Goal: Task Accomplishment & Management: Complete application form

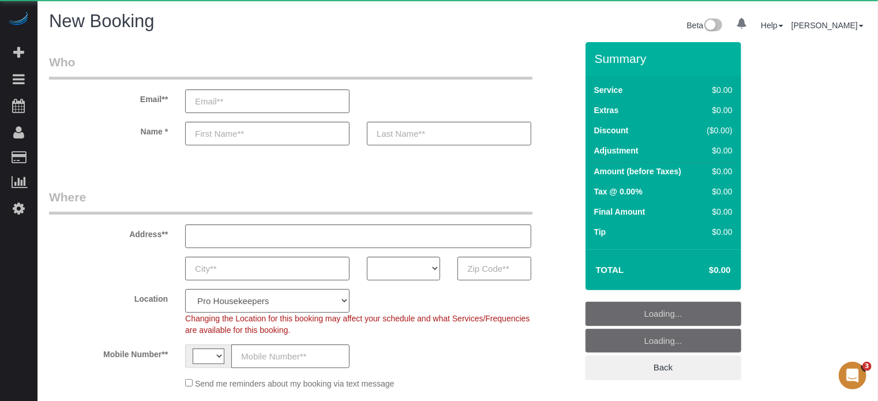
select select "string:US"
select select "object:633"
select select "number:9"
select select "object:640"
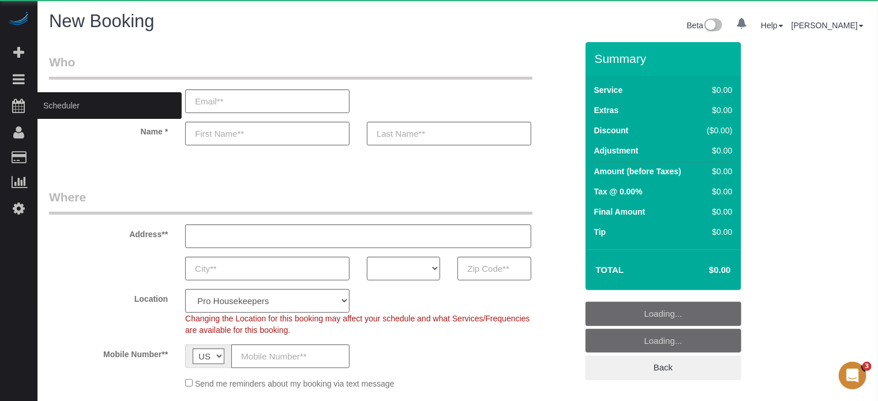
select select "4"
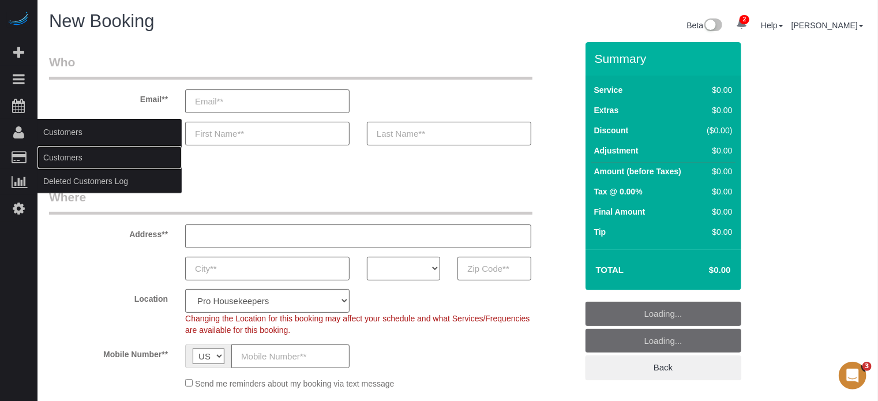
click at [55, 159] on link "Customers" at bounding box center [110, 157] width 144 height 23
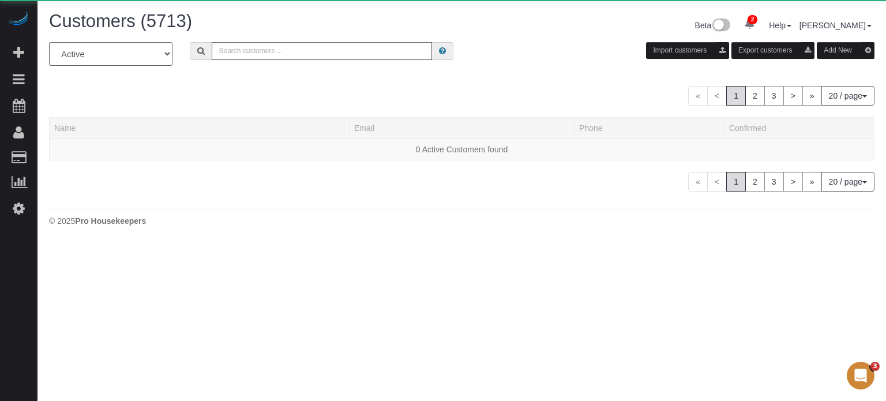
click at [315, 51] on input "text" at bounding box center [322, 51] width 220 height 18
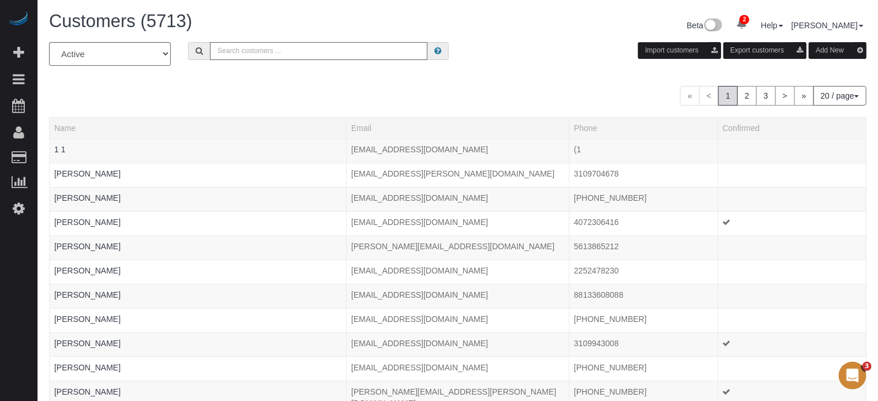
paste input "Savita Bhardwaj"
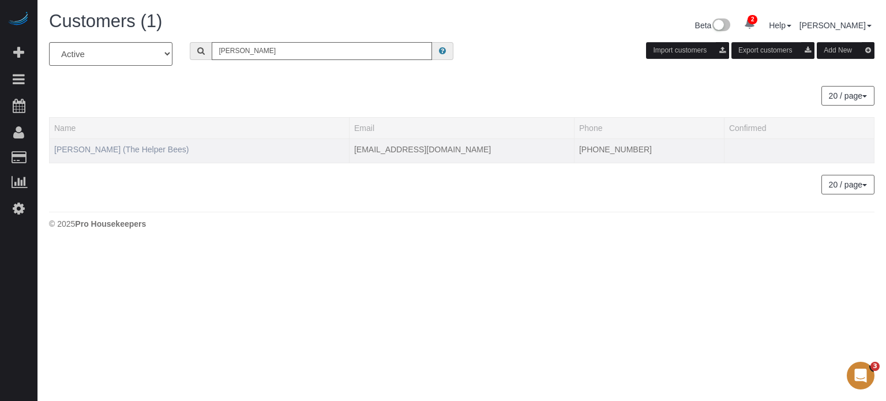
type input "Savita Bhardwaj"
click at [145, 149] on link "Savita Bhardwaj (The Helper Bees)" at bounding box center [121, 149] width 134 height 9
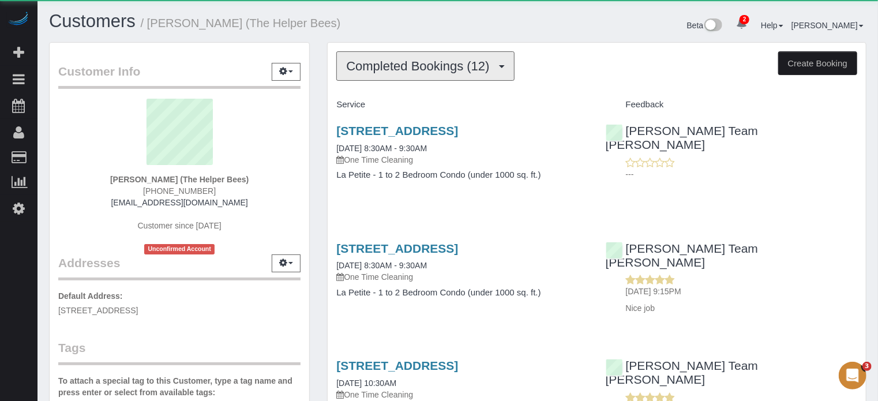
click at [462, 56] on button "Completed Bookings (12)" at bounding box center [425, 65] width 178 height 29
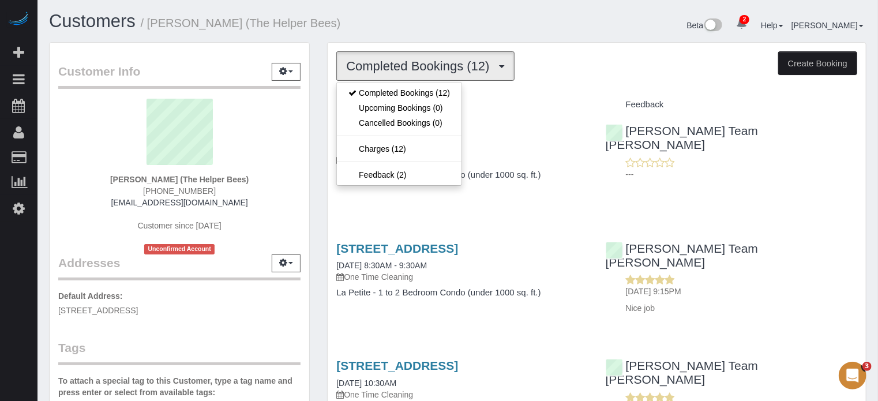
click at [350, 35] on div "Customers / Savita Bhardwaj (The Helper Bees)" at bounding box center [249, 24] width 418 height 25
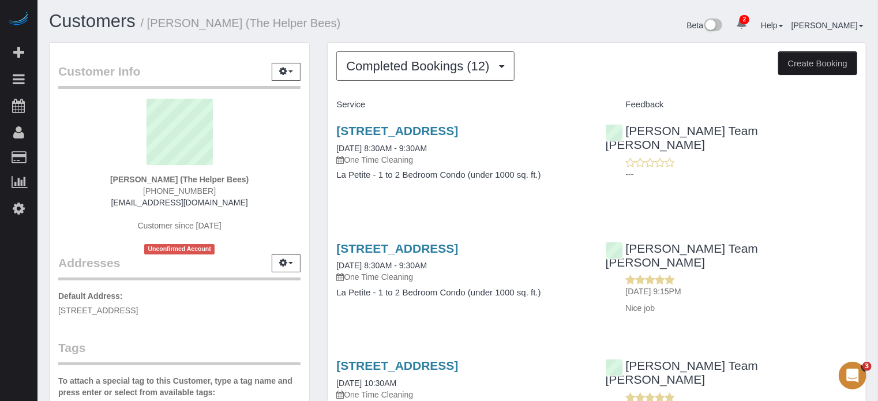
click at [199, 194] on span "(858) 405-4250" at bounding box center [179, 190] width 73 height 9
copy div "(858) 405-4250"
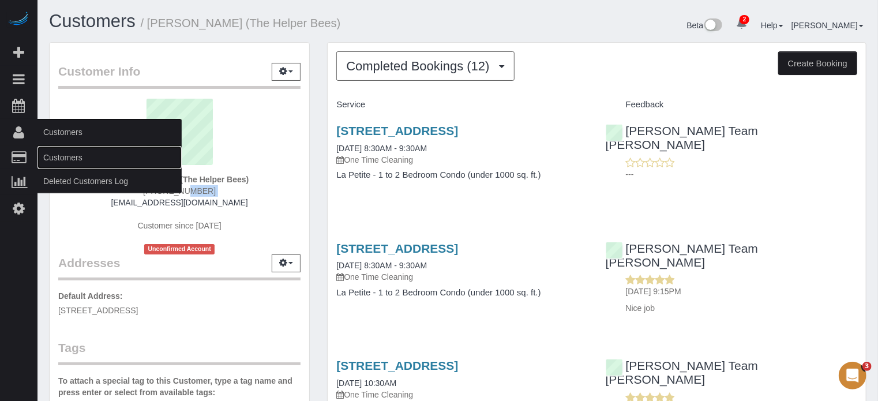
click at [71, 156] on link "Customers" at bounding box center [110, 157] width 144 height 23
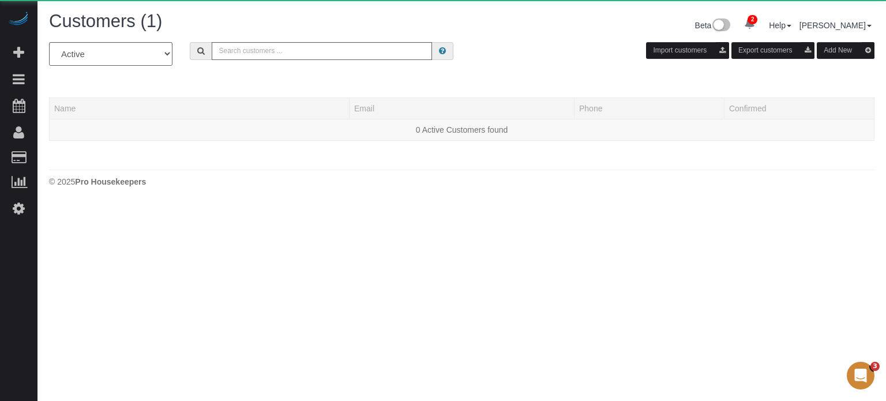
click at [287, 33] on div "Customers (1)" at bounding box center [251, 24] width 422 height 25
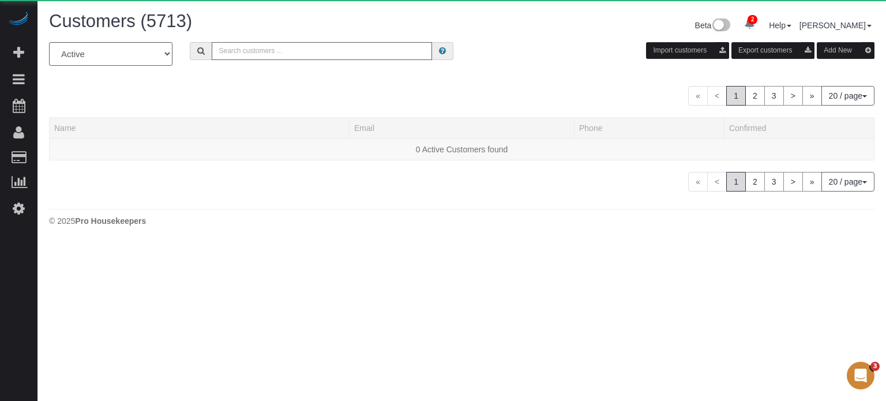
click at [281, 51] on input "text" at bounding box center [322, 51] width 220 height 18
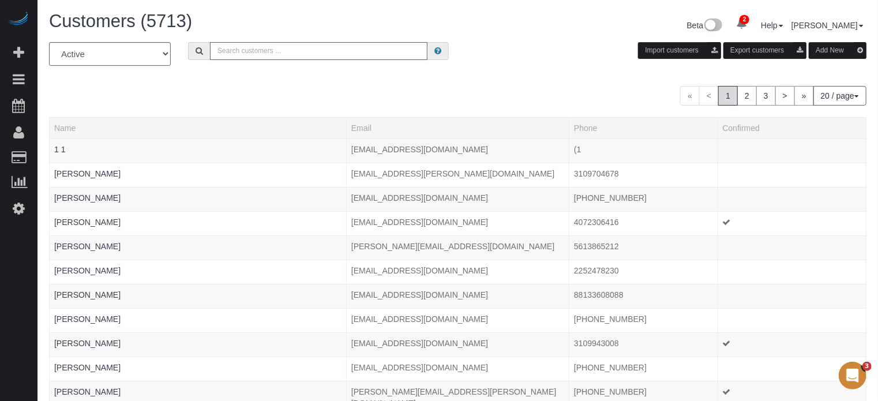
paste input "lisanicolelandry@gmail.com"
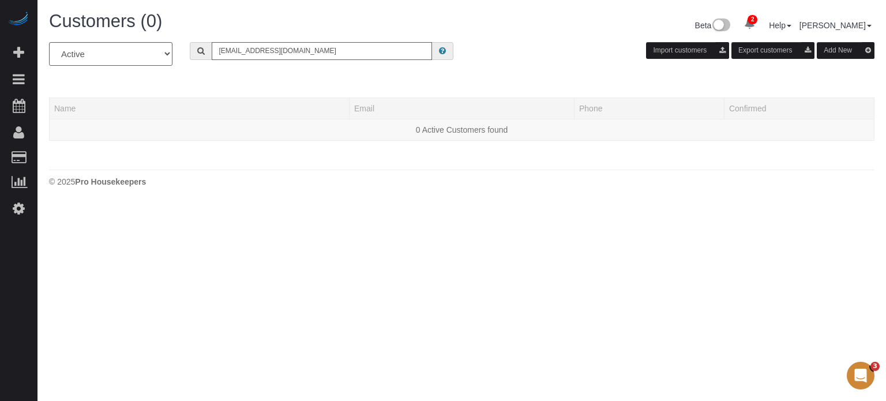
type input "lisanicolelandry@gmail.com"
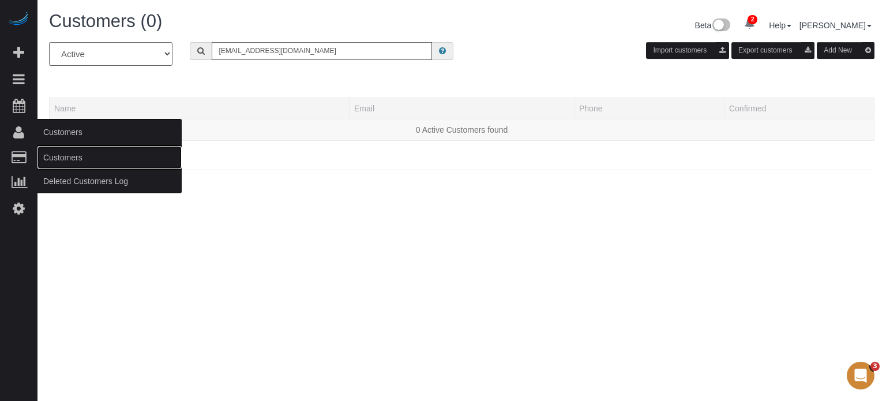
click at [52, 155] on link "Customers" at bounding box center [110, 157] width 144 height 23
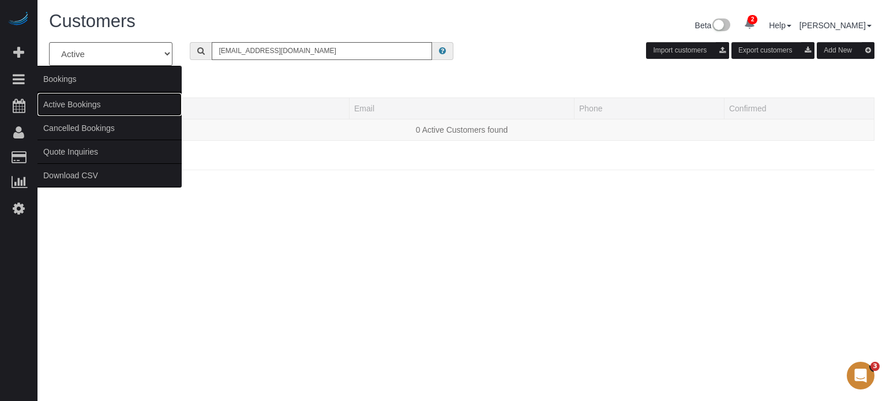
click at [69, 103] on link "Active Bookings" at bounding box center [110, 104] width 144 height 23
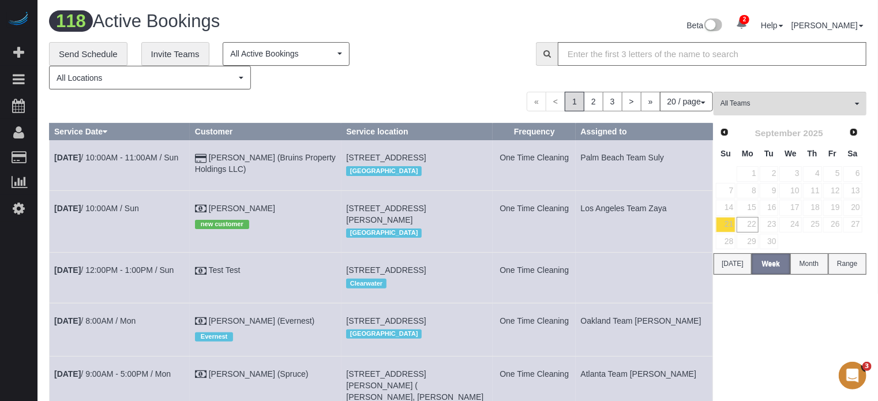
click at [415, 77] on div "**********" at bounding box center [284, 66] width 470 height 48
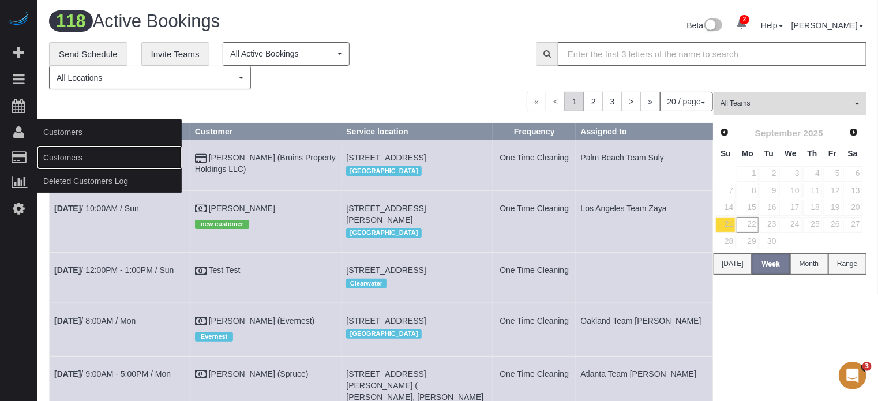
click at [74, 154] on link "Customers" at bounding box center [110, 157] width 144 height 23
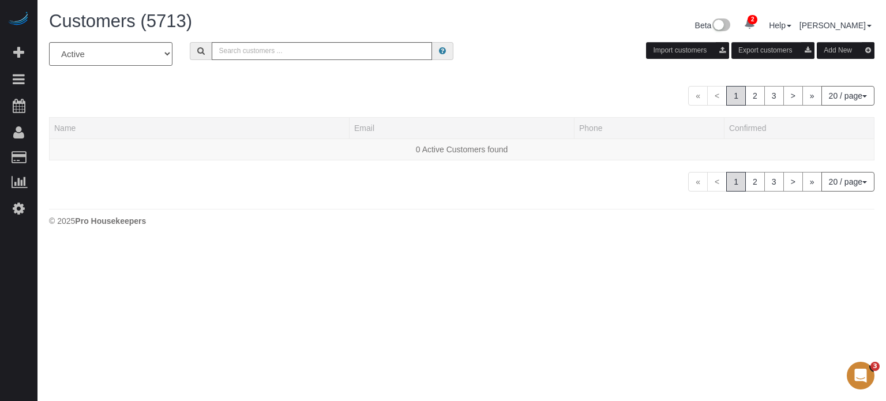
click at [528, 66] on div "All Active Archived Import customers Export customers Add New" at bounding box center [461, 58] width 843 height 32
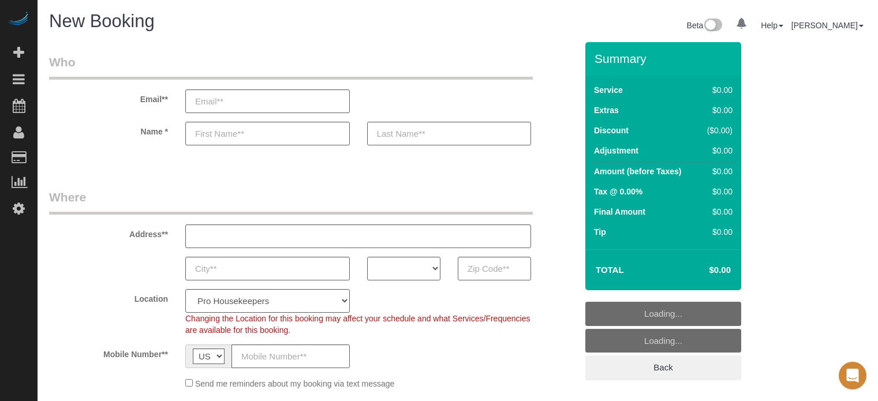
select select "number:9"
select select "object:781"
select select "4"
click at [422, 263] on select "AK AL AR AZ CA CO CT DC DE [GEOGRAPHIC_DATA] [GEOGRAPHIC_DATA] HI IA ID IL IN K…" at bounding box center [403, 269] width 73 height 24
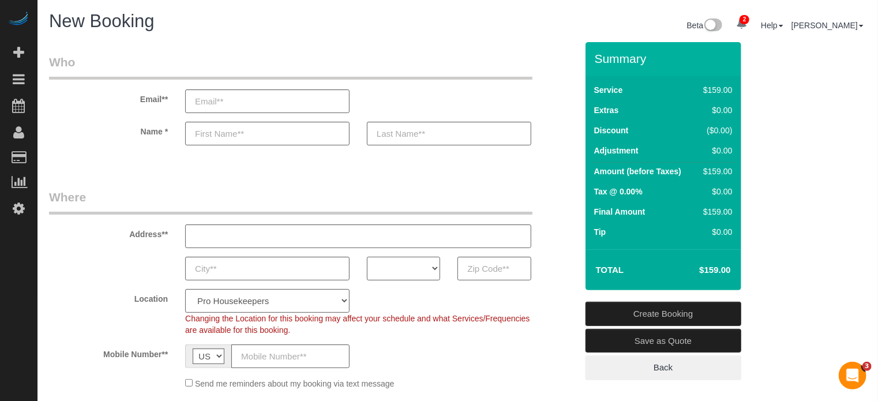
select select "FL"
click at [367, 257] on select "AK AL AR AZ CA CO CT DC DE [GEOGRAPHIC_DATA] [GEOGRAPHIC_DATA] HI IA ID IL IN K…" at bounding box center [403, 269] width 73 height 24
click at [305, 311] on div "Location Pro Housekeepers Atlanta Austin Boston Chicago Cincinnati Clearwater D…" at bounding box center [312, 312] width 545 height 47
drag, startPoint x: 305, startPoint y: 297, endPoint x: 305, endPoint y: 289, distance: 8.1
click at [305, 297] on select "Pro Housekeepers [GEOGRAPHIC_DATA] [GEOGRAPHIC_DATA] [GEOGRAPHIC_DATA] [GEOGRAP…" at bounding box center [267, 301] width 164 height 24
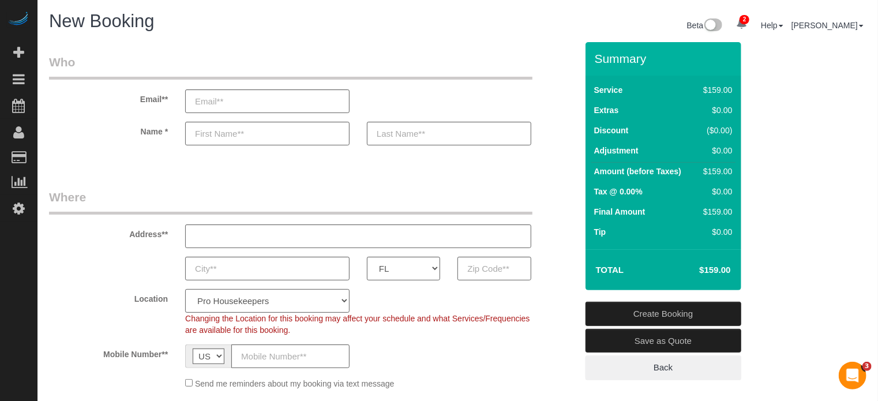
select select "20"
click at [185, 289] on select "Pro Housekeepers [GEOGRAPHIC_DATA] [GEOGRAPHIC_DATA] [GEOGRAPHIC_DATA] [GEOGRAP…" at bounding box center [267, 301] width 164 height 24
select select "object:1247"
click at [484, 267] on input "text" at bounding box center [494, 269] width 73 height 24
paste input "32817"
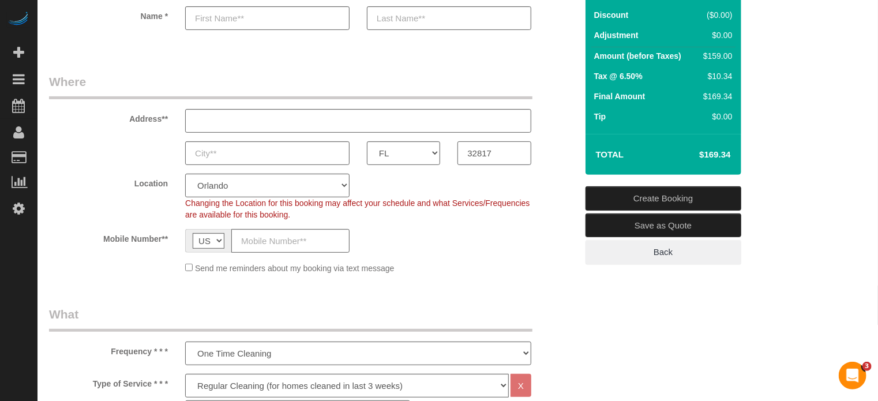
type input "32817"
click at [430, 259] on sui-booking-location "Location Pro Housekeepers Atlanta Austin Boston Chicago Cincinnati Clearwater D…" at bounding box center [313, 224] width 528 height 100
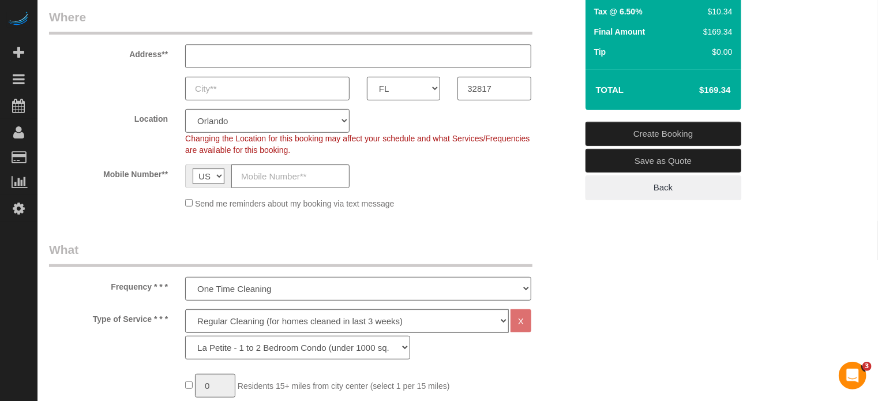
scroll to position [289, 0]
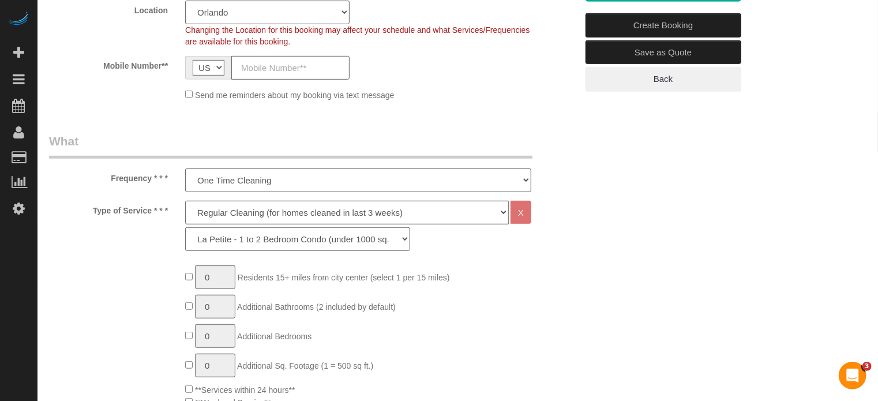
click at [255, 223] on select "Deep Cleaning (for homes that have not been cleaned in 3+ weeks) Spruce Regular…" at bounding box center [347, 213] width 324 height 24
click at [232, 212] on select "Deep Cleaning (for homes that have not been cleaned in 3+ weeks) Spruce Regular…" at bounding box center [347, 213] width 324 height 24
select select "5"
click at [185, 201] on select "Deep Cleaning (for homes that have not been cleaned in 3+ weeks) Spruce Regular…" at bounding box center [347, 213] width 324 height 24
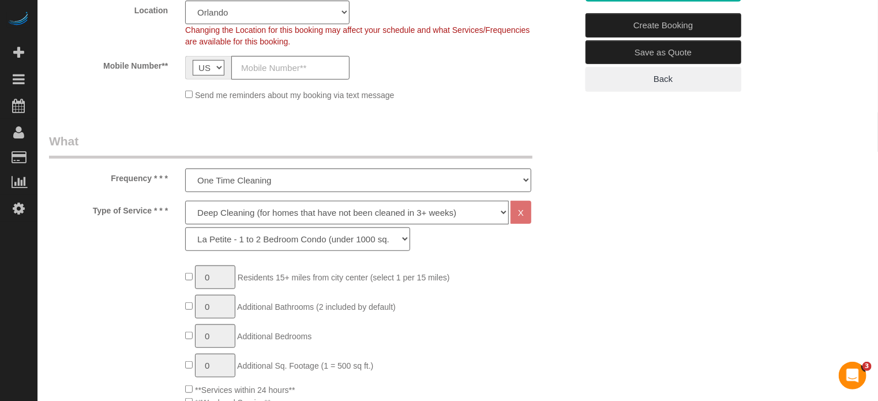
select select "93"
click at [233, 244] on select "La Petite - 1 to 2 Bedroom Condo (under 1000 sq. ft.) La Petite II - 2 Bedroom …" at bounding box center [297, 239] width 225 height 24
click at [185, 227] on select "La Petite - 1 to 2 Bedroom Condo (under 1000 sq. ft.) La Petite II - 2 Bedroom …" at bounding box center [297, 239] width 225 height 24
type input "1"
click at [222, 186] on select "One Time Cleaning Weekly Cleaning (20%) - 20.00% (0% for the First Booking) Eve…" at bounding box center [358, 181] width 346 height 24
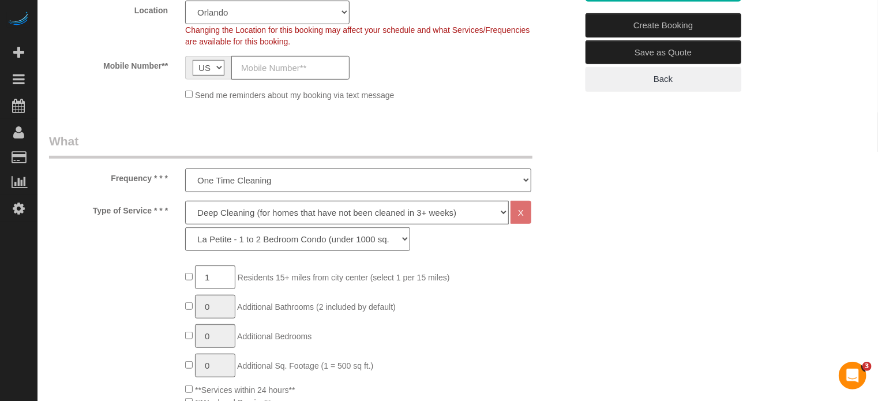
select select "object:1251"
click at [185, 169] on select "One Time Cleaning Weekly Cleaning (20%) - 20.00% (0% for the First Booking) Eve…" at bounding box center [358, 181] width 346 height 24
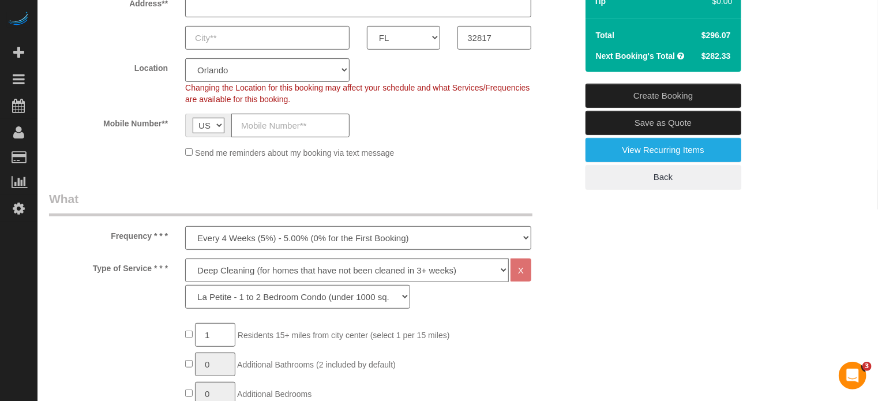
scroll to position [0, 0]
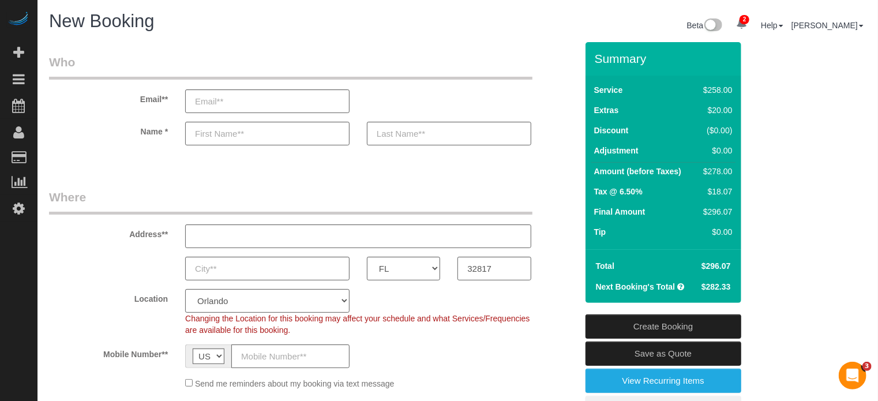
click at [599, 61] on h3 "Summary" at bounding box center [665, 58] width 141 height 13
drag, startPoint x: 595, startPoint y: 62, endPoint x: 732, endPoint y: 284, distance: 260.4
click at [732, 284] on div "Summary Service $258.00 Extras $20.00 Discount ($0.00) Adjustment $0.00 Amount …" at bounding box center [664, 172] width 156 height 261
click at [732, 286] on td "$282.33" at bounding box center [715, 286] width 41 height 21
drag, startPoint x: 733, startPoint y: 287, endPoint x: 593, endPoint y: 60, distance: 266.4
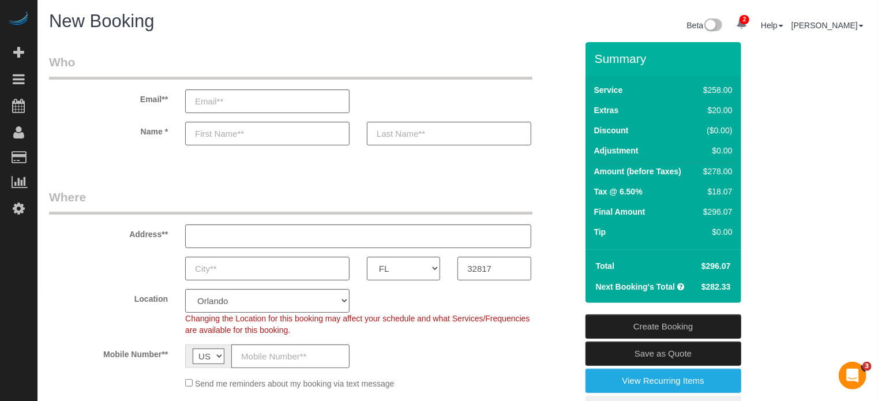
click at [593, 60] on div "Summary Service $258.00 Extras $20.00 Discount ($0.00) Adjustment $0.00 Amount …" at bounding box center [664, 172] width 156 height 261
click at [597, 80] on div "Service $258.00 Extras $20.00 Discount ($0.00) Adjustment $0.00 Amount (before …" at bounding box center [664, 163] width 156 height 174
click at [596, 54] on h3 "Summary" at bounding box center [665, 58] width 141 height 13
click at [596, 61] on h3 "Summary" at bounding box center [665, 58] width 141 height 13
drag, startPoint x: 596, startPoint y: 57, endPoint x: 732, endPoint y: 291, distance: 270.5
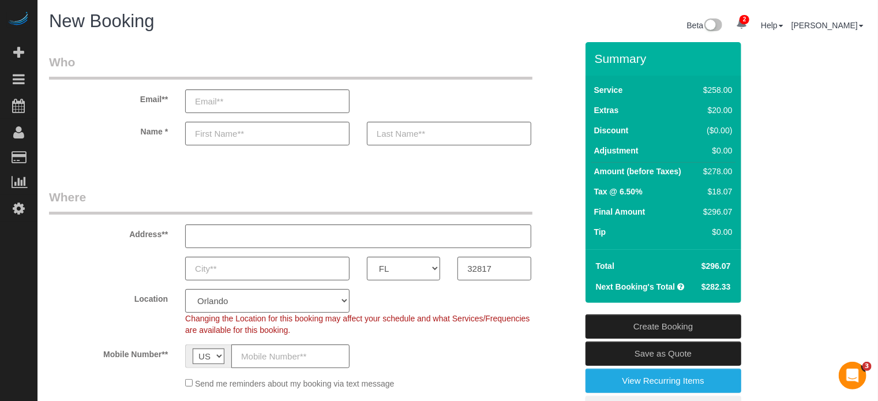
click at [732, 291] on div "Summary Service $258.00 Extras $20.00 Discount ($0.00) Adjustment $0.00 Amount …" at bounding box center [664, 172] width 156 height 261
click at [734, 290] on td "$282.33" at bounding box center [715, 286] width 41 height 21
drag, startPoint x: 731, startPoint y: 286, endPoint x: 598, endPoint y: 62, distance: 260.8
click at [598, 62] on div "Summary Service $258.00 Extras $20.00 Discount ($0.00) Adjustment $0.00 Amount …" at bounding box center [664, 172] width 156 height 261
click at [598, 62] on h3 "Summary" at bounding box center [665, 58] width 141 height 13
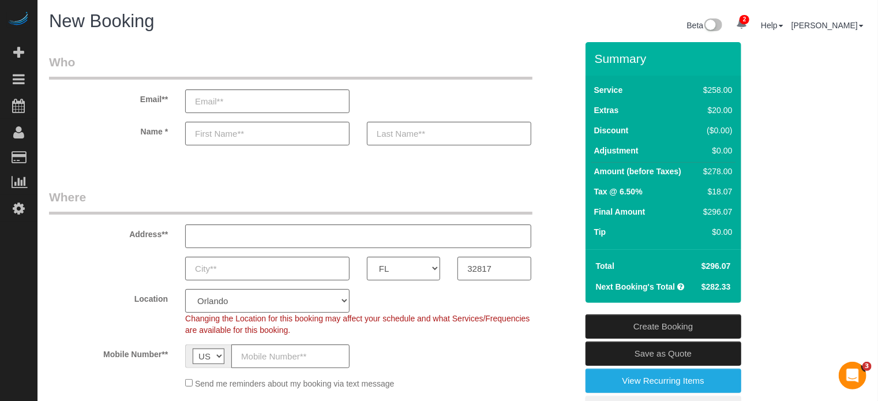
drag, startPoint x: 611, startPoint y: 72, endPoint x: 734, endPoint y: 292, distance: 251.9
click at [734, 292] on div "Summary Service $258.00 Extras $20.00 Discount ($0.00) Adjustment $0.00 Amount …" at bounding box center [664, 172] width 156 height 261
click at [734, 292] on td "$282.33" at bounding box center [715, 286] width 41 height 21
drag, startPoint x: 734, startPoint y: 287, endPoint x: 593, endPoint y: 59, distance: 268.0
click at [593, 59] on div "Summary Service $258.00 Extras $20.00 Discount ($0.00) Adjustment $0.00 Amount …" at bounding box center [664, 172] width 156 height 261
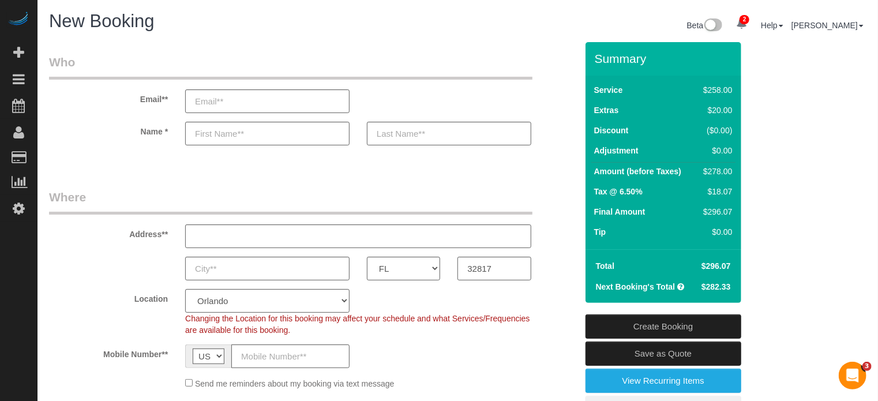
click at [595, 59] on h3 "Summary" at bounding box center [665, 58] width 141 height 13
drag, startPoint x: 598, startPoint y: 59, endPoint x: 734, endPoint y: 288, distance: 266.1
click at [734, 288] on div "Summary Service $258.00 Extras $20.00 Discount ($0.00) Adjustment $0.00 Amount …" at bounding box center [664, 172] width 156 height 261
click at [732, 287] on td "$282.33" at bounding box center [715, 286] width 41 height 21
drag, startPoint x: 732, startPoint y: 287, endPoint x: 596, endPoint y: 58, distance: 266.8
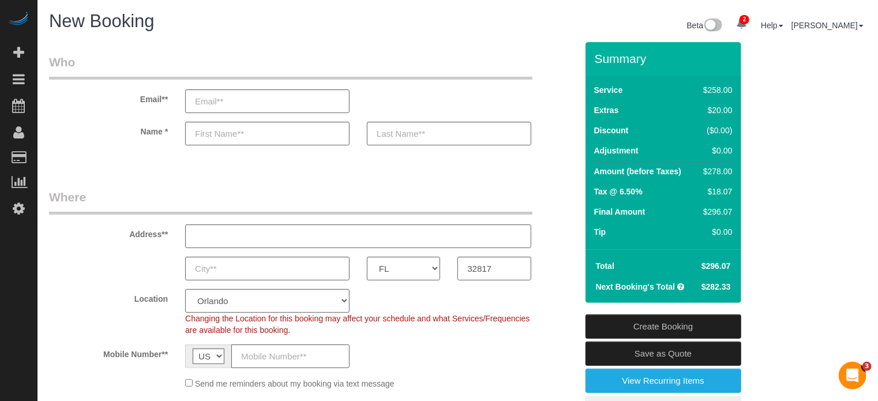
click at [596, 58] on div "Summary Service $258.00 Extras $20.00 Discount ($0.00) Adjustment $0.00 Amount …" at bounding box center [664, 172] width 156 height 261
click at [596, 58] on h3 "Summary" at bounding box center [665, 58] width 141 height 13
drag, startPoint x: 596, startPoint y: 58, endPoint x: 731, endPoint y: 287, distance: 266.3
click at [731, 287] on div "Summary Service $258.00 Extras $20.00 Discount ($0.00) Adjustment $0.00 Amount …" at bounding box center [664, 172] width 156 height 261
click at [731, 287] on td "$282.33" at bounding box center [715, 286] width 41 height 21
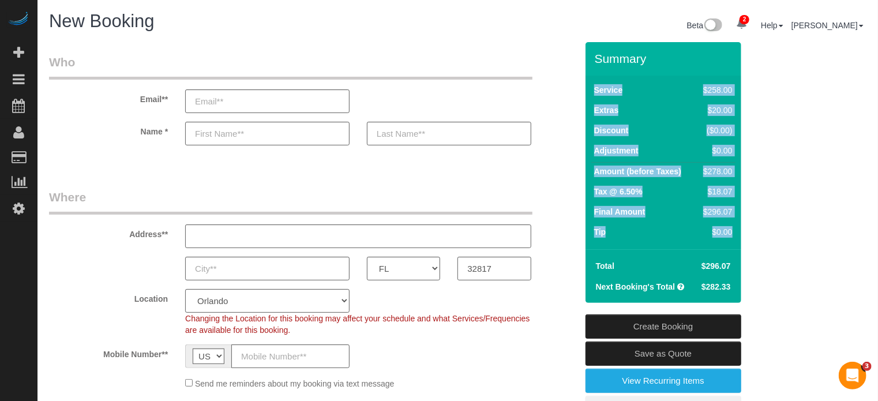
drag, startPoint x: 736, startPoint y: 289, endPoint x: 590, endPoint y: 53, distance: 277.6
click at [590, 53] on div "Summary Service $258.00 Extras $20.00 Discount ($0.00) Adjustment $0.00 Amount …" at bounding box center [664, 172] width 156 height 261
click at [602, 63] on h3 "Summary" at bounding box center [665, 58] width 141 height 13
click at [597, 61] on h3 "Summary" at bounding box center [665, 58] width 141 height 13
click at [595, 59] on h3 "Summary" at bounding box center [665, 58] width 141 height 13
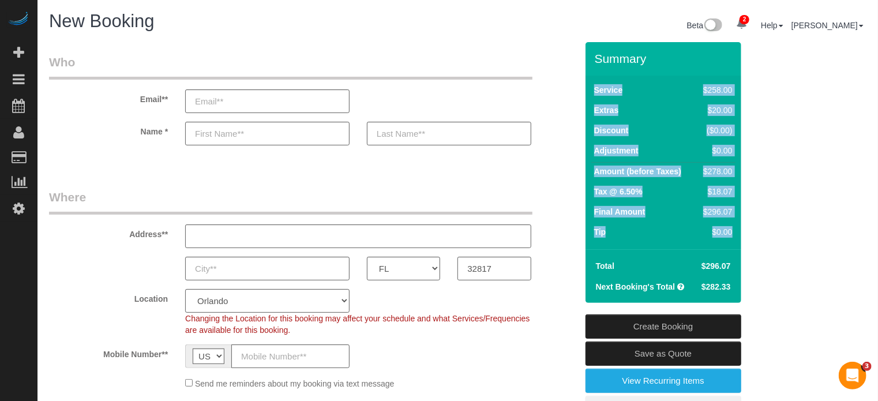
drag, startPoint x: 598, startPoint y: 59, endPoint x: 739, endPoint y: 291, distance: 271.9
click at [739, 291] on div "Summary Service $258.00 Extras $20.00 Discount ($0.00) Adjustment $0.00 Amount …" at bounding box center [664, 172] width 156 height 261
click at [739, 291] on div "Total $296.07 Next Booking's Total $282.33" at bounding box center [664, 276] width 156 height 54
drag, startPoint x: 733, startPoint y: 288, endPoint x: 593, endPoint y: 61, distance: 266.7
click at [593, 61] on div "Summary Service $258.00 Extras $20.00 Discount ($0.00) Adjustment $0.00 Amount …" at bounding box center [664, 172] width 156 height 261
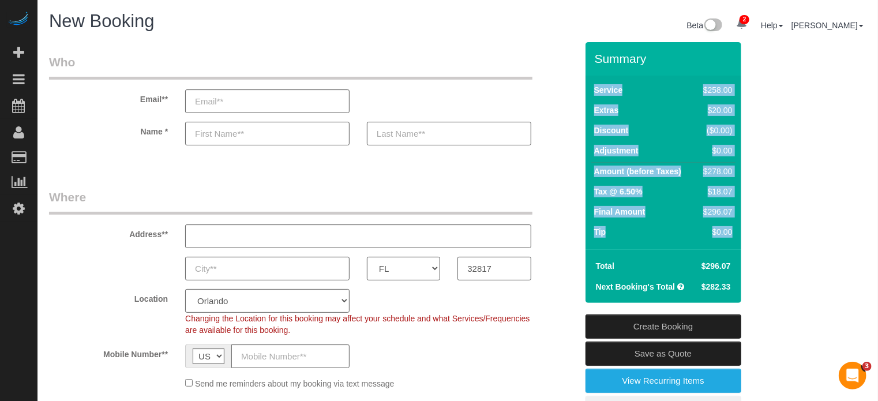
click at [593, 61] on div "Summary" at bounding box center [664, 64] width 156 height 24
drag, startPoint x: 593, startPoint y: 57, endPoint x: 735, endPoint y: 285, distance: 268.6
click at [735, 285] on div "Summary Service $258.00 Extras $20.00 Discount ($0.00) Adjustment $0.00 Amount …" at bounding box center [664, 172] width 156 height 261
click at [735, 285] on td "$282.33" at bounding box center [715, 286] width 41 height 21
drag, startPoint x: 735, startPoint y: 286, endPoint x: 590, endPoint y: 59, distance: 269.0
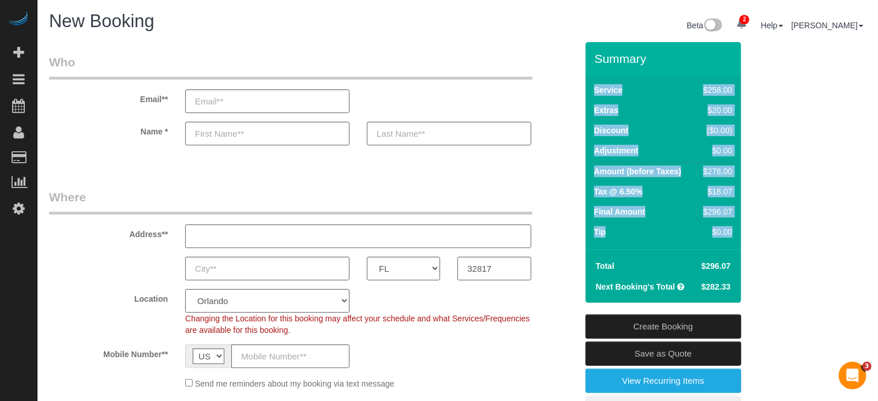
click at [590, 59] on div "Summary Service $258.00 Extras $20.00 Discount ($0.00) Adjustment $0.00 Amount …" at bounding box center [664, 172] width 156 height 261
click at [590, 59] on div "Summary" at bounding box center [664, 64] width 156 height 24
drag, startPoint x: 595, startPoint y: 61, endPoint x: 730, endPoint y: 286, distance: 262.5
click at [730, 286] on div "Summary Service $258.00 Extras $20.00 Discount ($0.00) Adjustment $0.00 Amount …" at bounding box center [664, 172] width 156 height 261
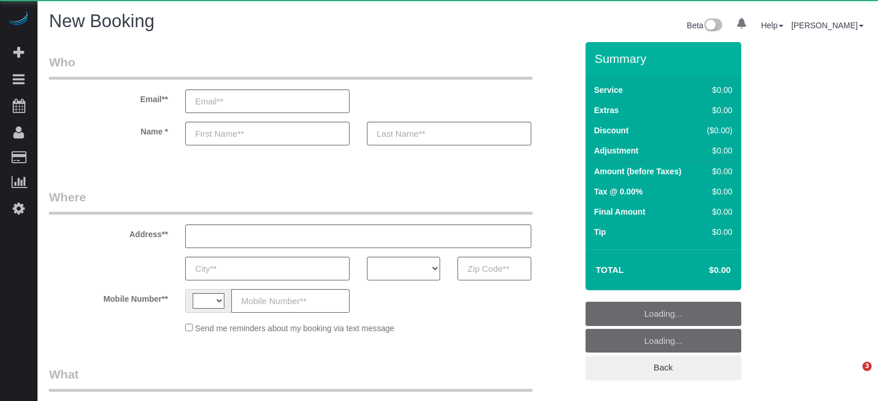
select select "number:9"
select select "string:[GEOGRAPHIC_DATA]"
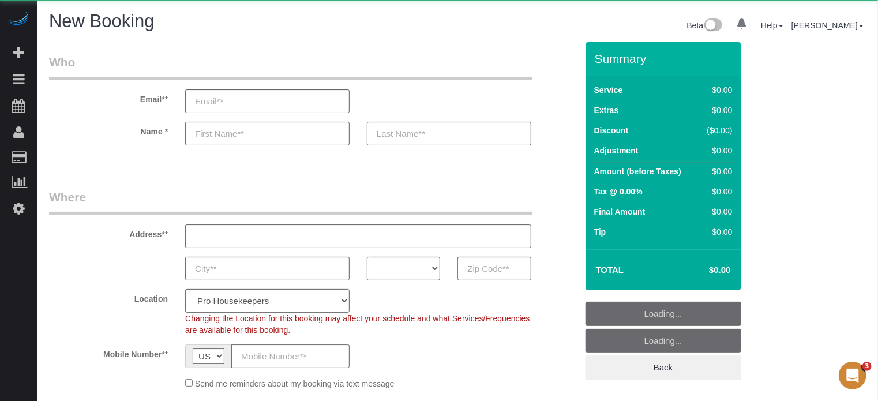
select select "object:787"
select select "4"
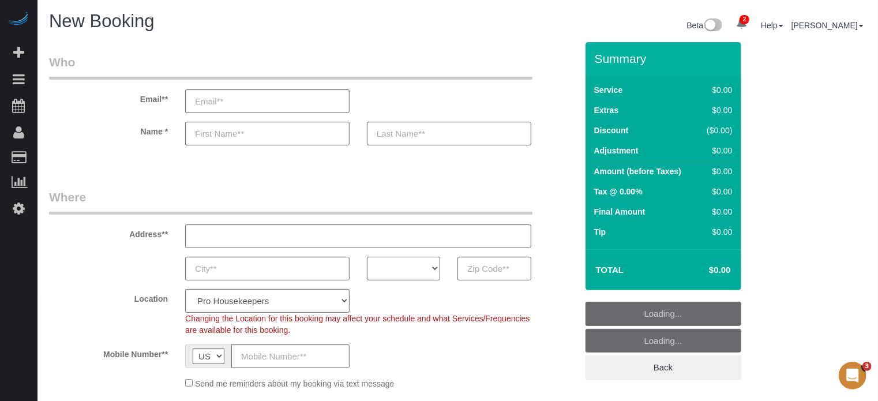
click at [387, 267] on select "AK AL AR AZ CA CO CT DC DE [GEOGRAPHIC_DATA] [GEOGRAPHIC_DATA] HI IA ID IL IN K…" at bounding box center [403, 269] width 73 height 24
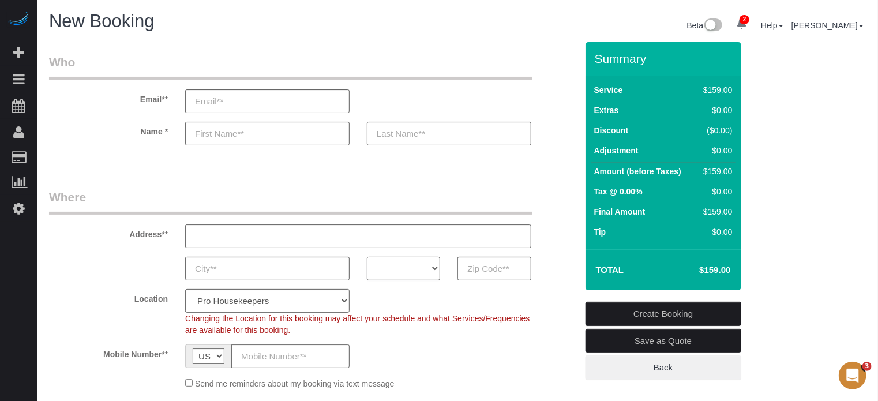
select select "CA"
click at [367, 257] on select "AK AL AR AZ CA CO CT DC DE [GEOGRAPHIC_DATA] [GEOGRAPHIC_DATA] HI IA ID IL IN K…" at bounding box center [403, 269] width 73 height 24
click at [291, 298] on select "Pro Housekeepers [GEOGRAPHIC_DATA] [GEOGRAPHIC_DATA] [GEOGRAPHIC_DATA] [GEOGRAP…" at bounding box center [267, 301] width 164 height 24
select select "3"
click at [185, 289] on select "Pro Housekeepers [GEOGRAPHIC_DATA] [GEOGRAPHIC_DATA] [GEOGRAPHIC_DATA] [GEOGRAP…" at bounding box center [267, 301] width 164 height 24
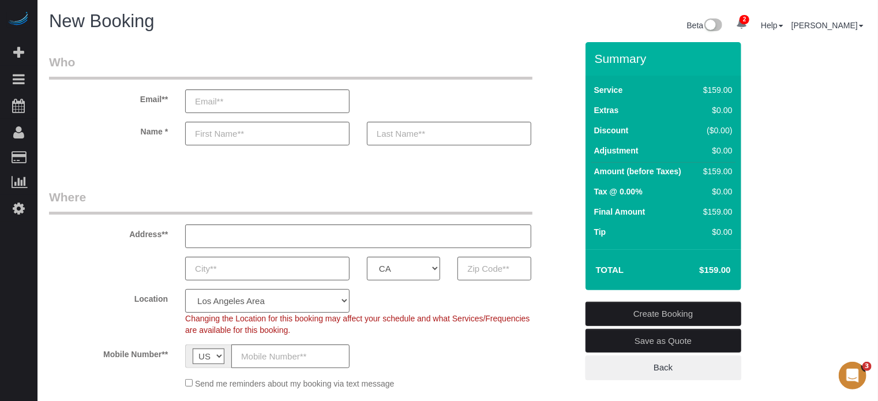
select select "object:1247"
select select "228"
click at [508, 264] on input "text" at bounding box center [494, 269] width 73 height 24
paste input "91011"
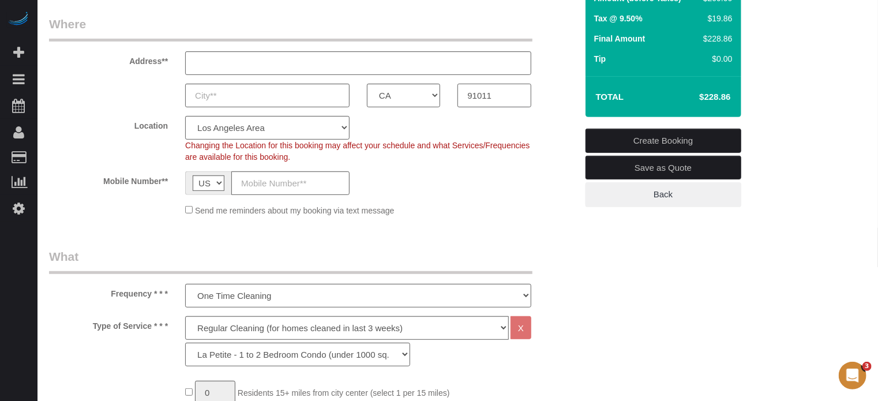
scroll to position [231, 0]
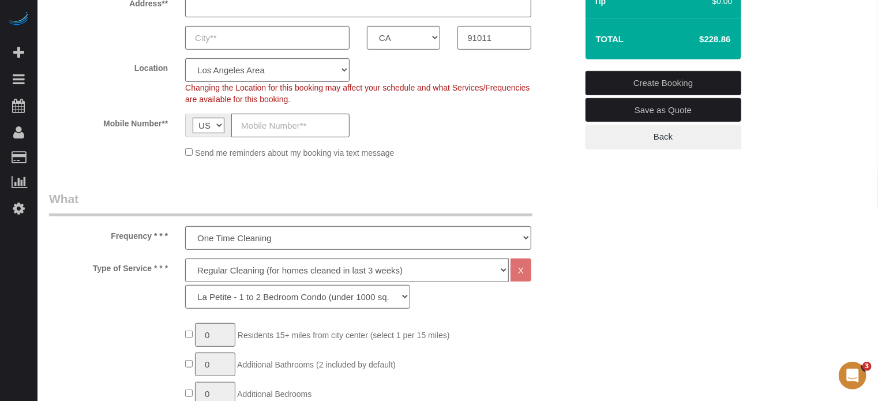
type input "91011"
click at [245, 271] on select "Deep Cleaning (for homes that have not been cleaned in 3+ weeks) Spruce Regular…" at bounding box center [347, 271] width 324 height 24
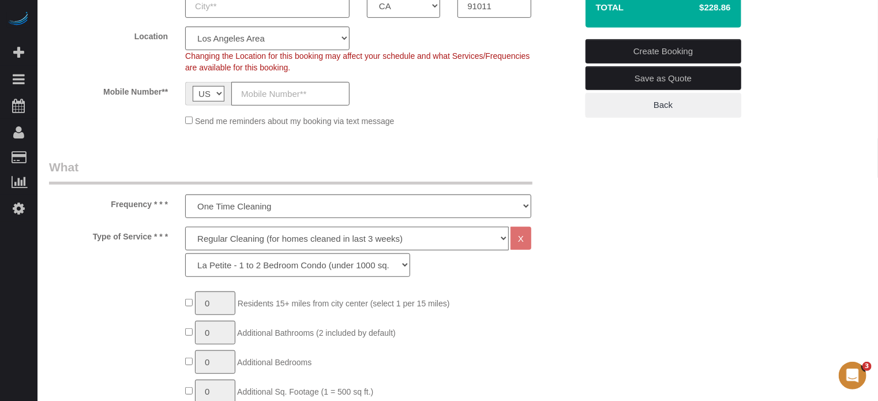
scroll to position [289, 0]
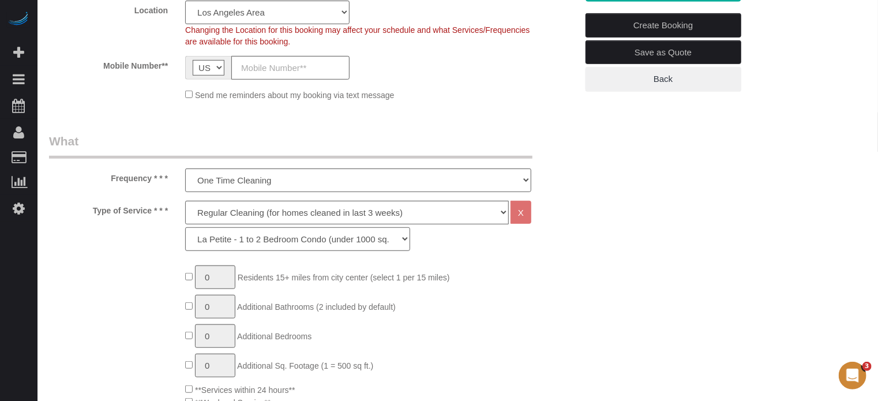
click at [267, 240] on select "La Petite - 1 to 2 Bedroom Condo (under 1000 sq. ft.) La Petite II - 2 Bedroom …" at bounding box center [297, 239] width 225 height 24
select select "230"
click at [185, 227] on select "La Petite - 1 to 2 Bedroom Condo (under 1000 sq. ft.) La Petite II - 2 Bedroom …" at bounding box center [297, 239] width 225 height 24
type input "1"
click at [213, 308] on input "1" at bounding box center [215, 307] width 40 height 24
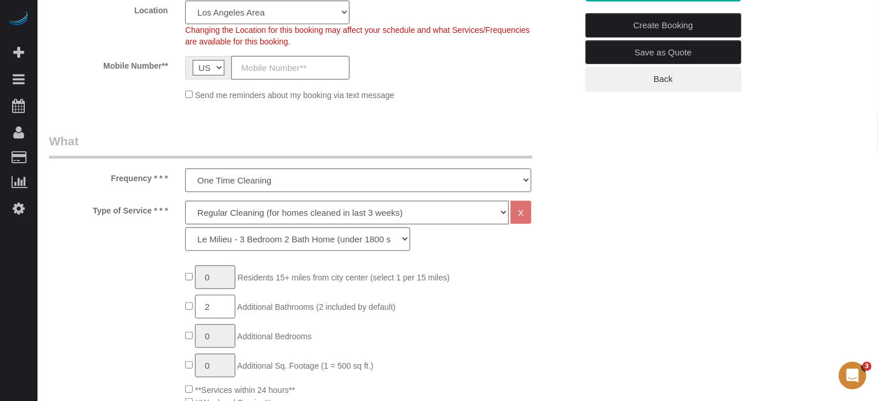
type input "2"
click at [253, 179] on select "One Time Cleaning Weekly Cleaning (20%) - 20.00% (0% for the First Booking) Eve…" at bounding box center [358, 181] width 346 height 24
select select "object:1250"
click at [185, 169] on select "One Time Cleaning Weekly Cleaning (20%) - 20.00% (0% for the First Booking) Eve…" at bounding box center [358, 181] width 346 height 24
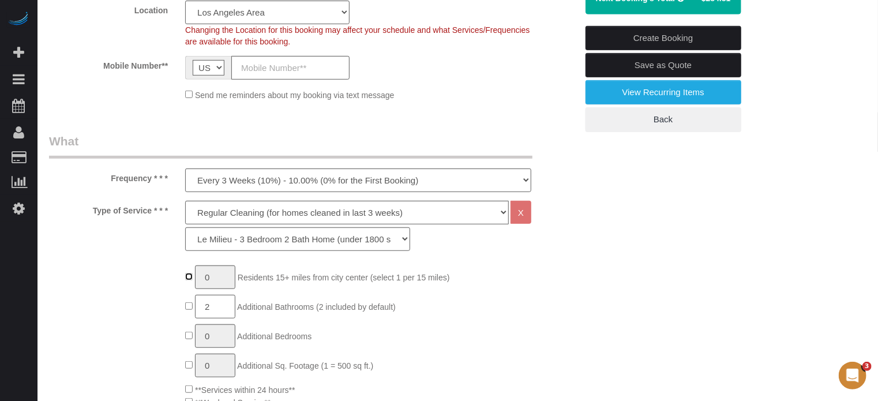
type input "1"
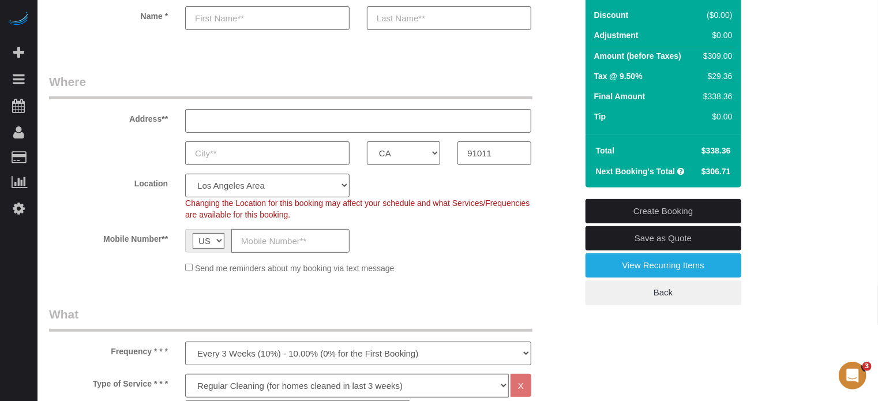
scroll to position [58, 0]
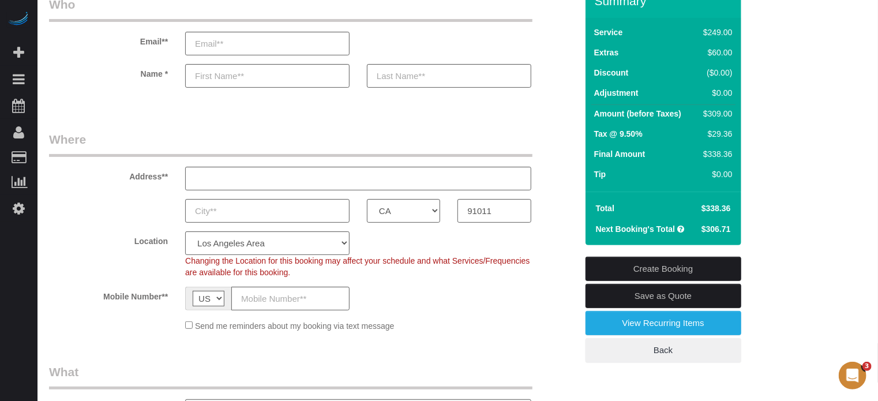
click at [74, 132] on legend "Where" at bounding box center [291, 144] width 484 height 26
click at [115, 106] on fieldset "Who Email** Name *" at bounding box center [313, 52] width 528 height 112
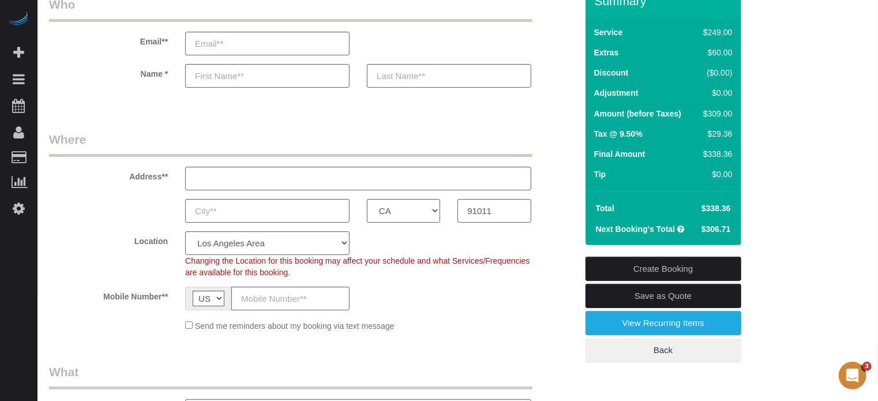
click at [561, 212] on div "AK AL AR AZ CA CO CT DC DE [GEOGRAPHIC_DATA] [GEOGRAPHIC_DATA] HI IA ID IL IN K…" at bounding box center [312, 211] width 545 height 24
click at [559, 163] on div "Address**" at bounding box center [312, 160] width 545 height 59
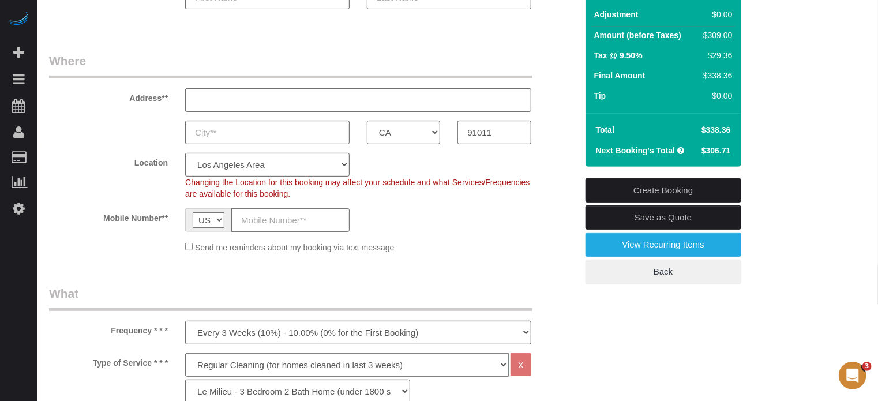
scroll to position [0, 0]
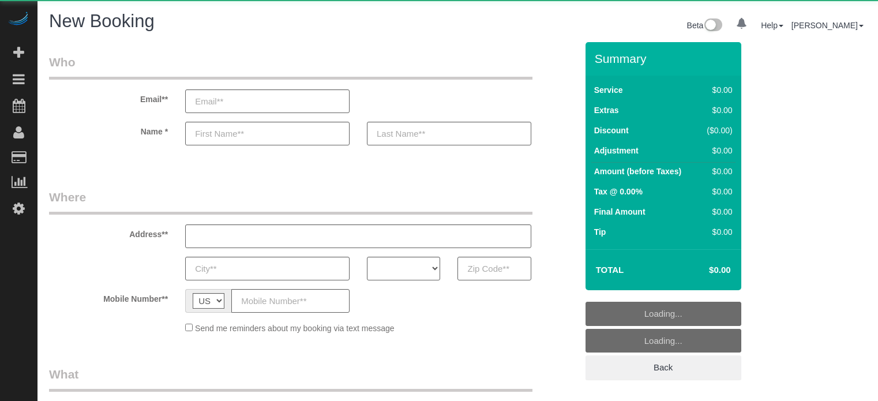
select select "number:9"
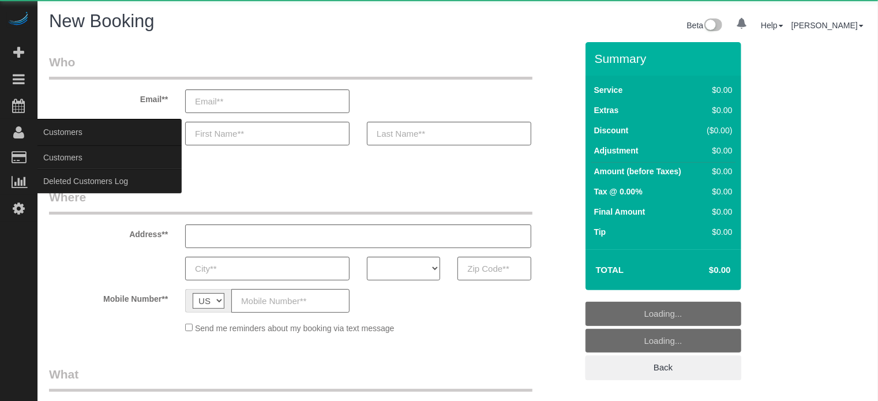
select select "object:633"
select select "4"
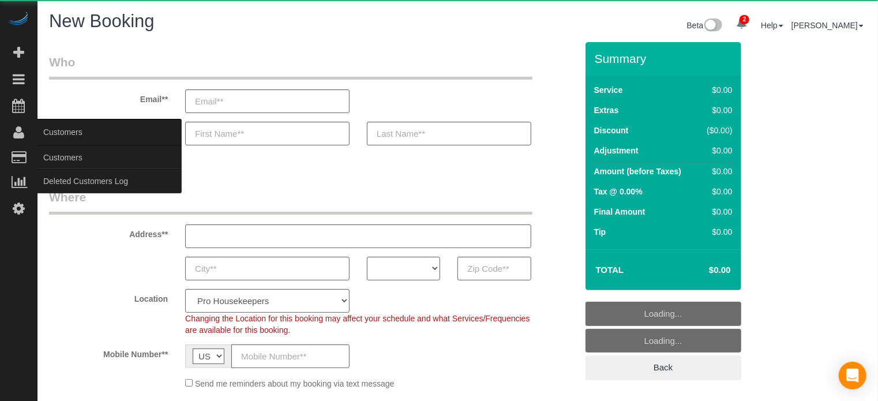
select select "object:1238"
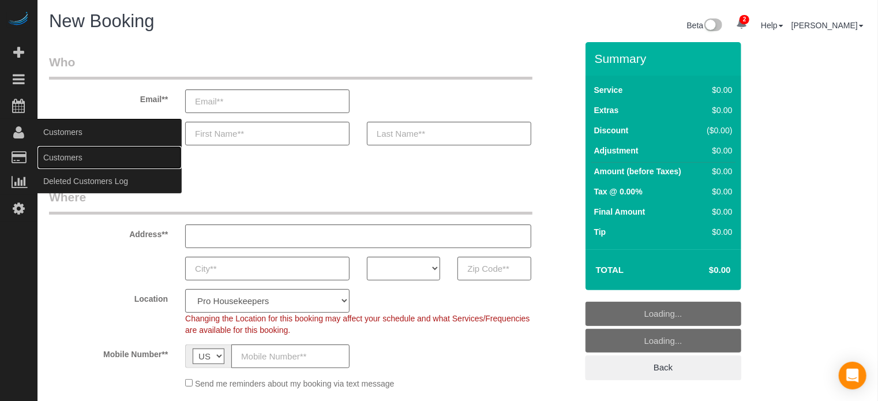
click at [70, 161] on link "Customers" at bounding box center [110, 157] width 144 height 23
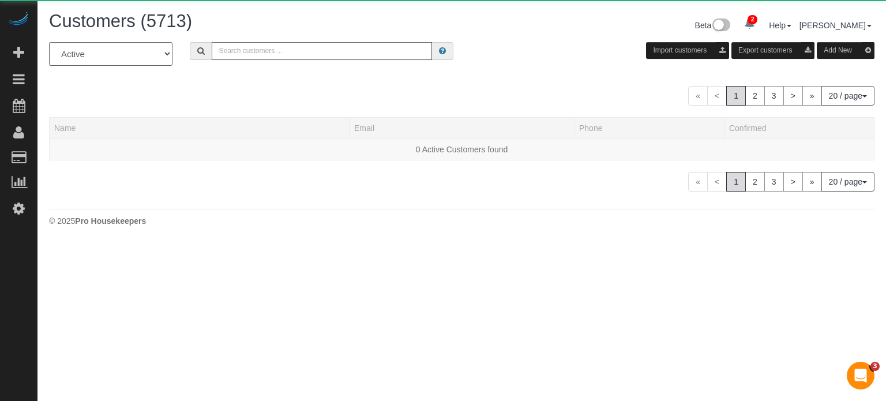
click at [301, 47] on input "text" at bounding box center [322, 51] width 220 height 18
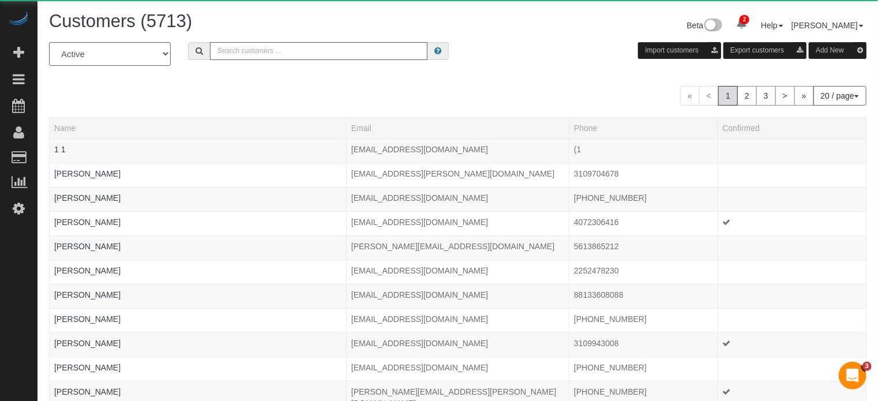
paste input "a.cleaning@ymail.com"
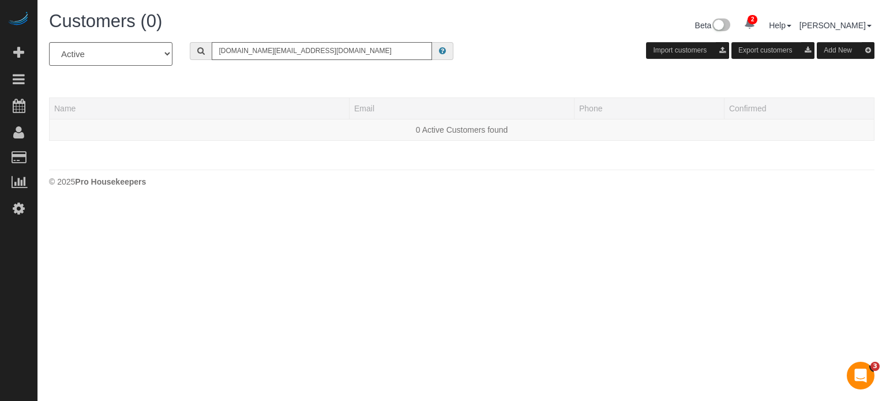
type input "a.cleaning@ymail.com"
click at [270, 52] on input "a.cleaning@ymail.com" at bounding box center [322, 51] width 220 height 18
click at [209, 85] on div "All Active Archived Import customers Export customers Add New Name Email Phone …" at bounding box center [462, 97] width 826 height 110
